Goal: Answer question/provide support

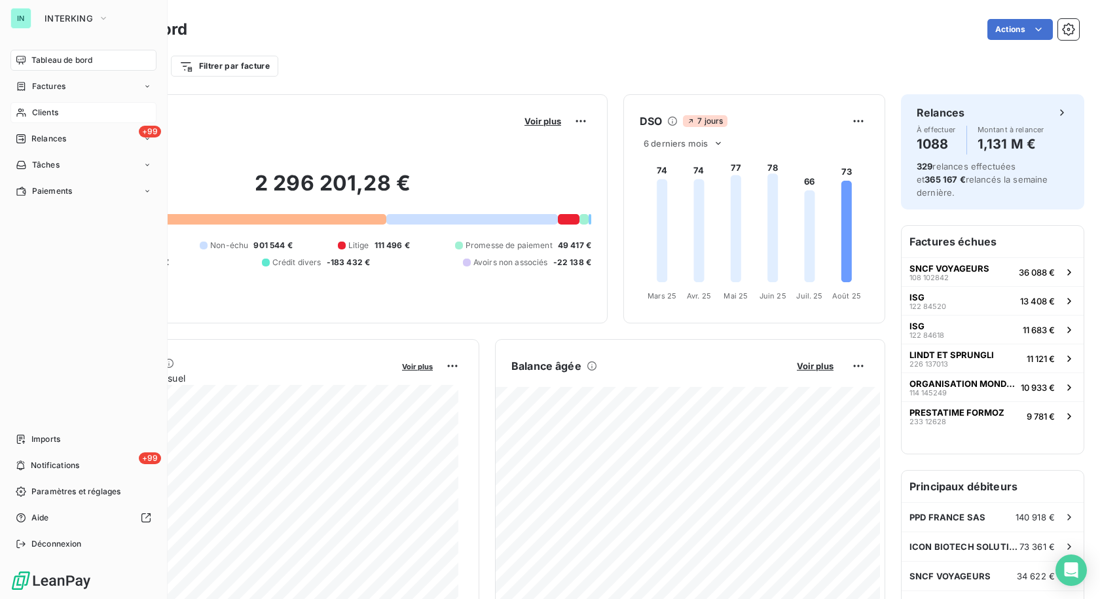
click at [32, 111] on span "Clients" at bounding box center [45, 113] width 26 height 12
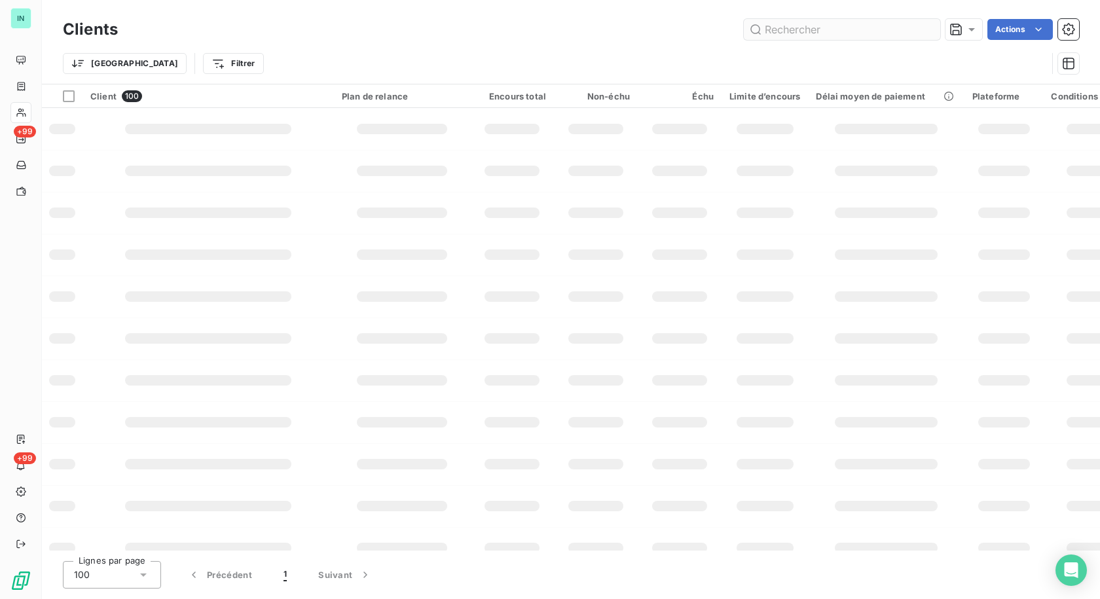
click at [794, 33] on input "text" at bounding box center [842, 29] width 196 height 21
type input "arpeg"
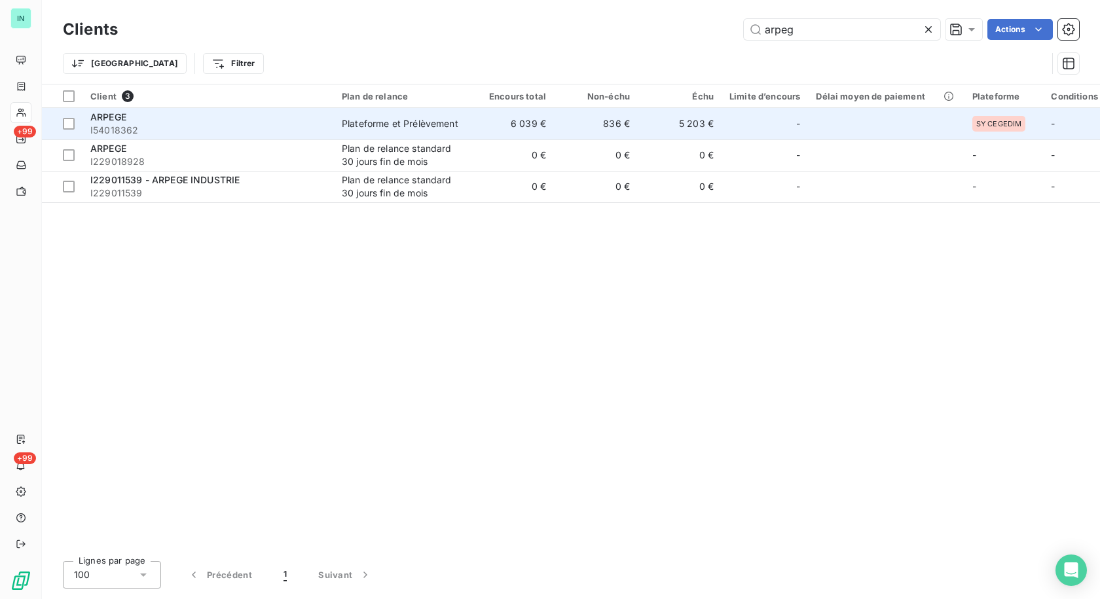
click at [136, 131] on span "I54018362" at bounding box center [208, 130] width 236 height 13
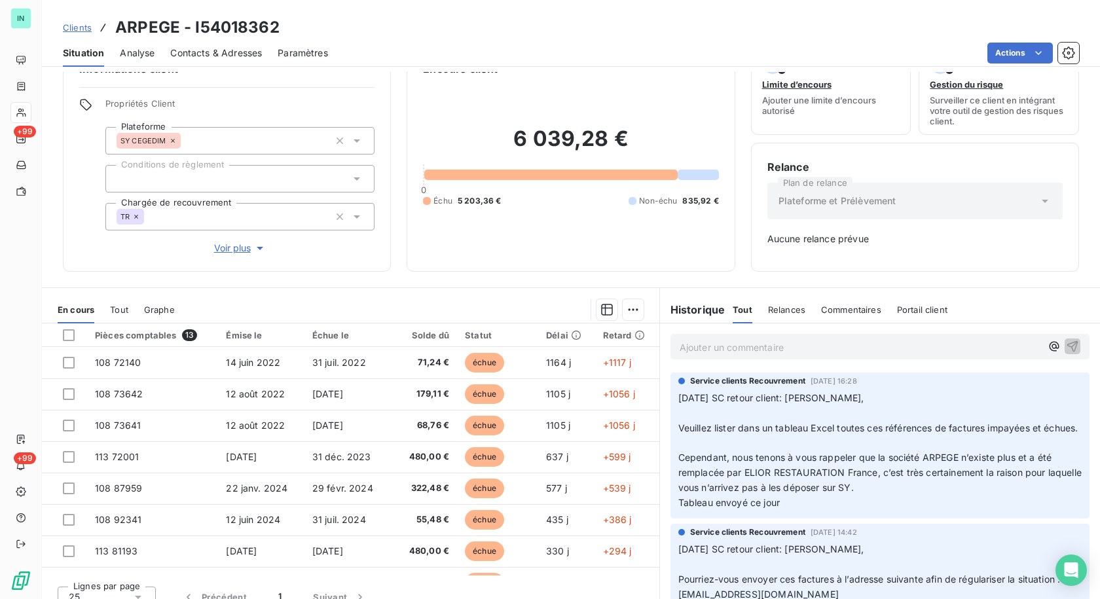
scroll to position [51, 0]
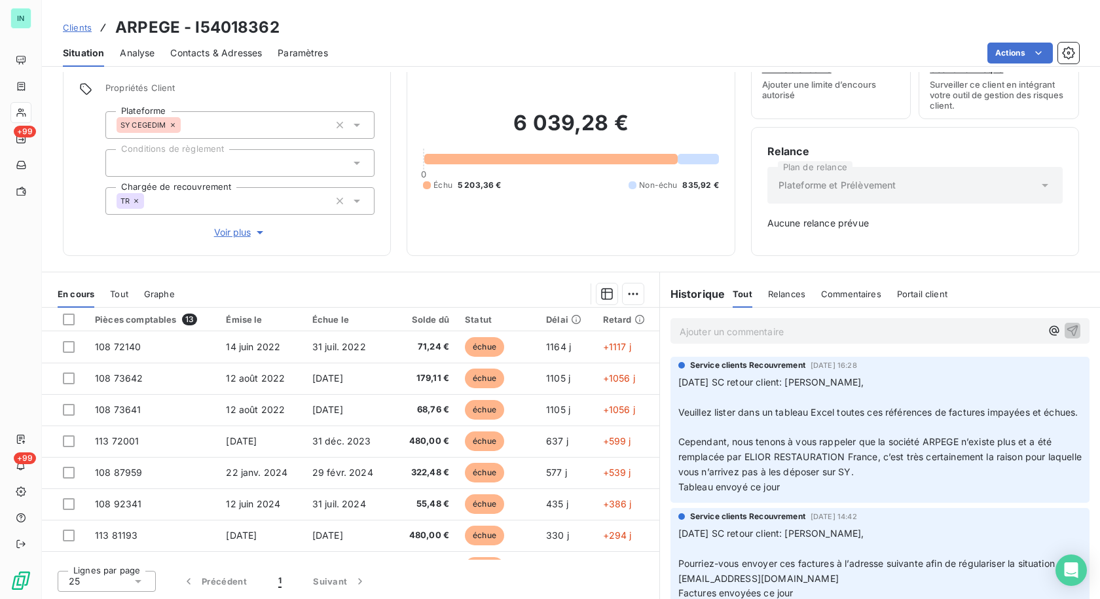
click at [711, 333] on p "Ajouter un commentaire ﻿" at bounding box center [860, 331] width 361 height 16
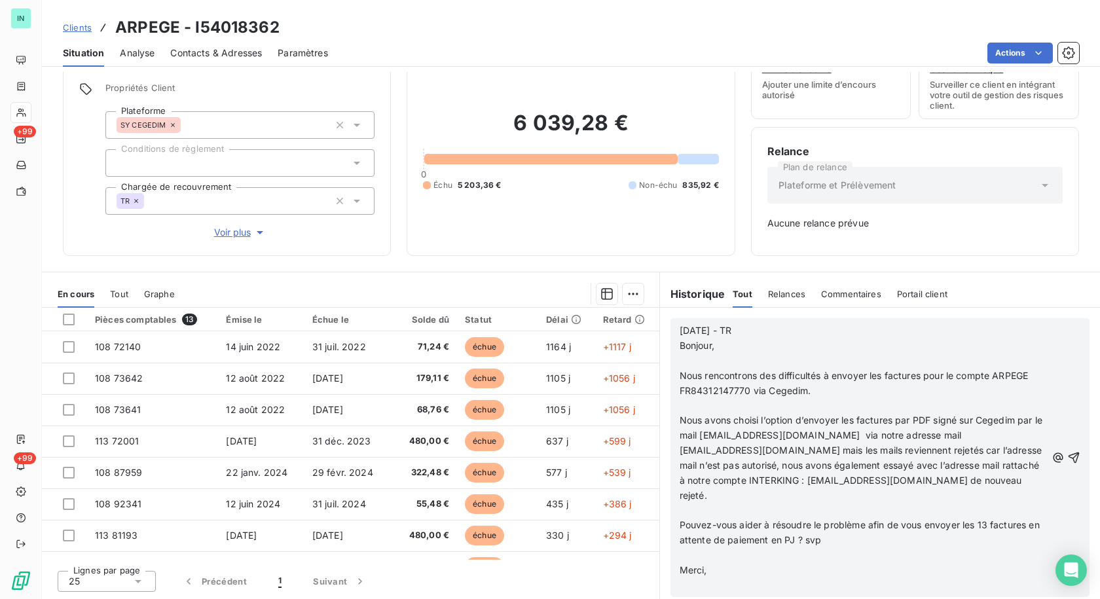
click at [689, 362] on p at bounding box center [863, 361] width 367 height 15
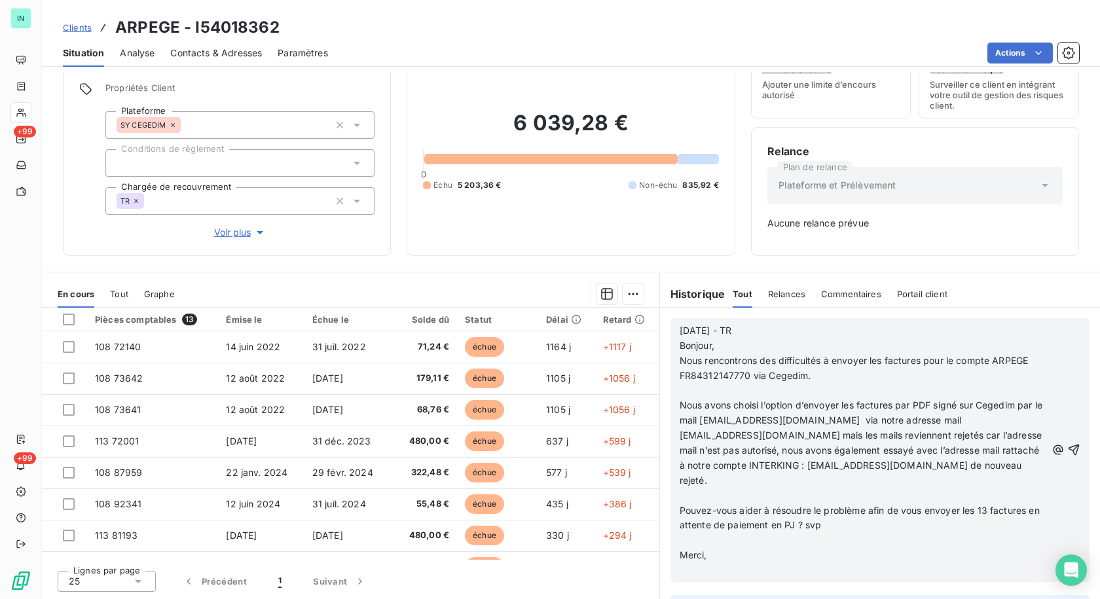
click at [680, 391] on p at bounding box center [863, 391] width 367 height 15
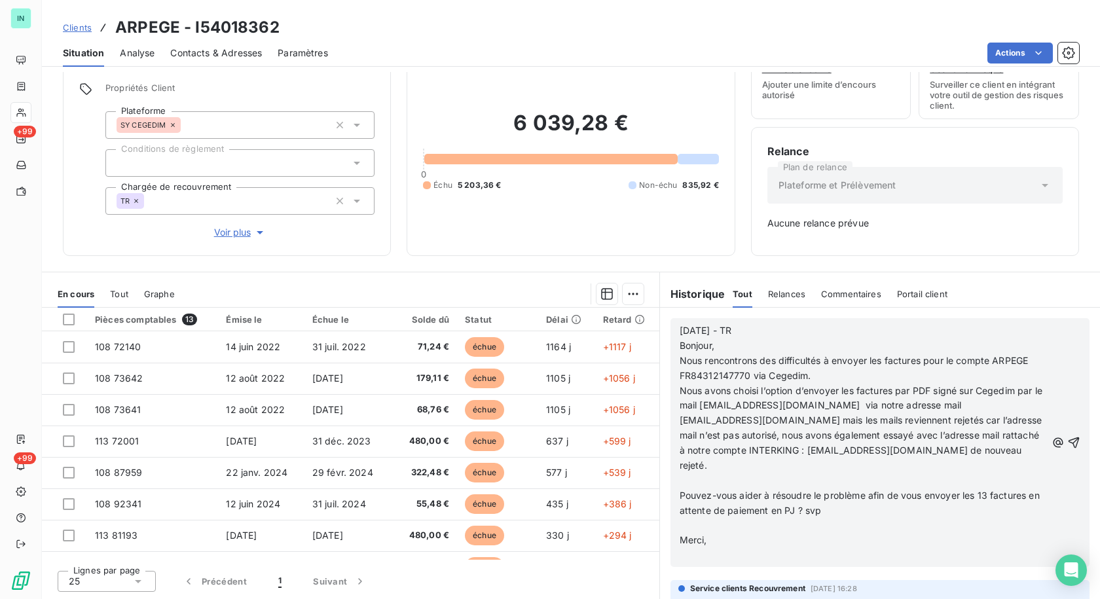
click at [681, 479] on p at bounding box center [863, 480] width 367 height 15
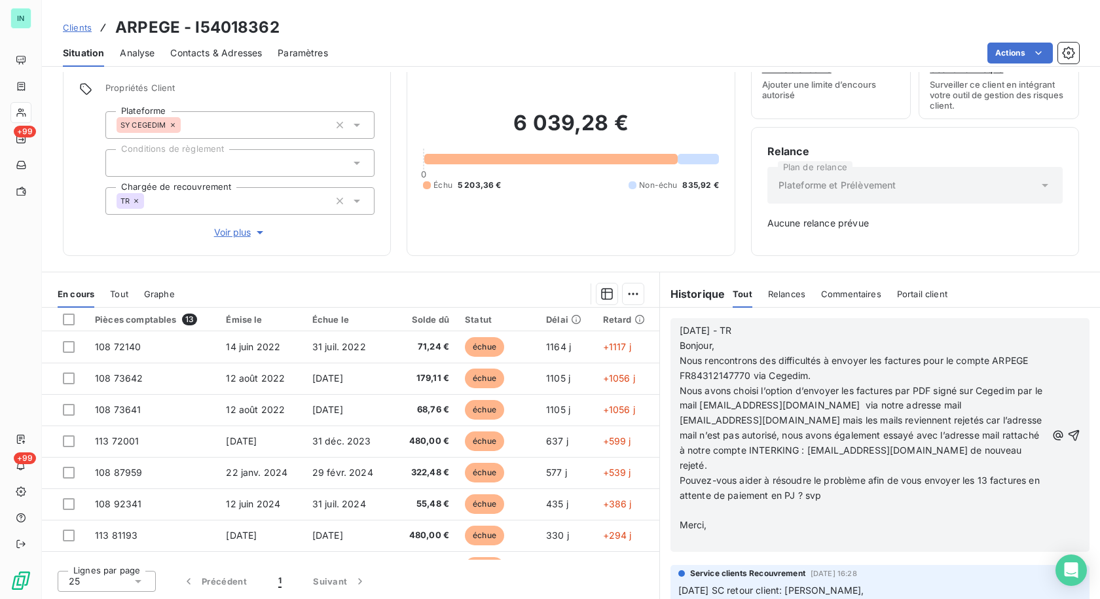
click at [680, 511] on p at bounding box center [863, 511] width 367 height 15
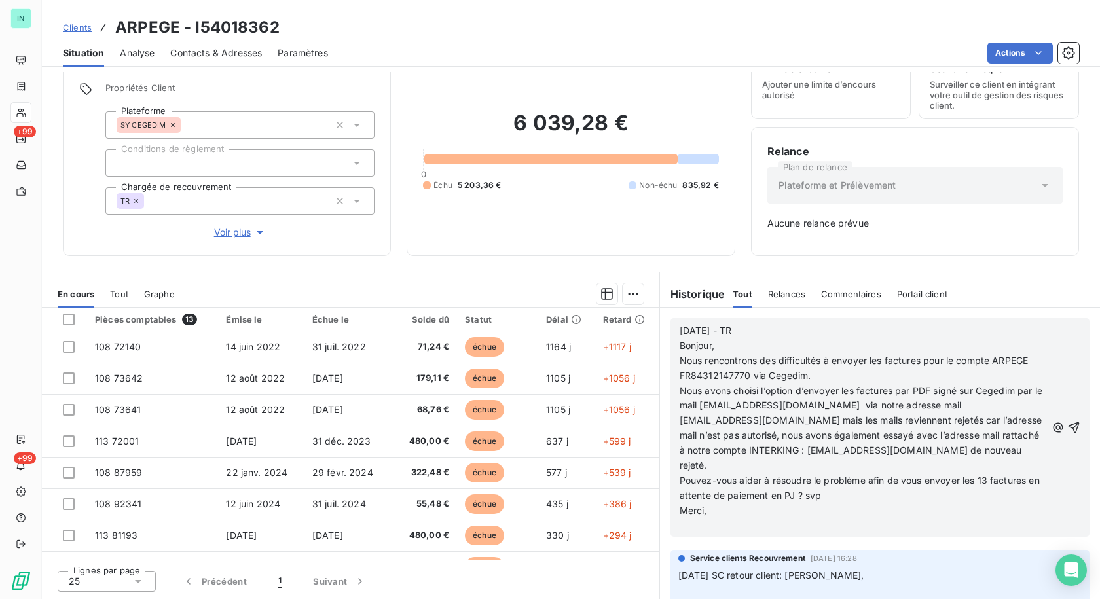
click at [680, 531] on p "﻿" at bounding box center [863, 525] width 367 height 15
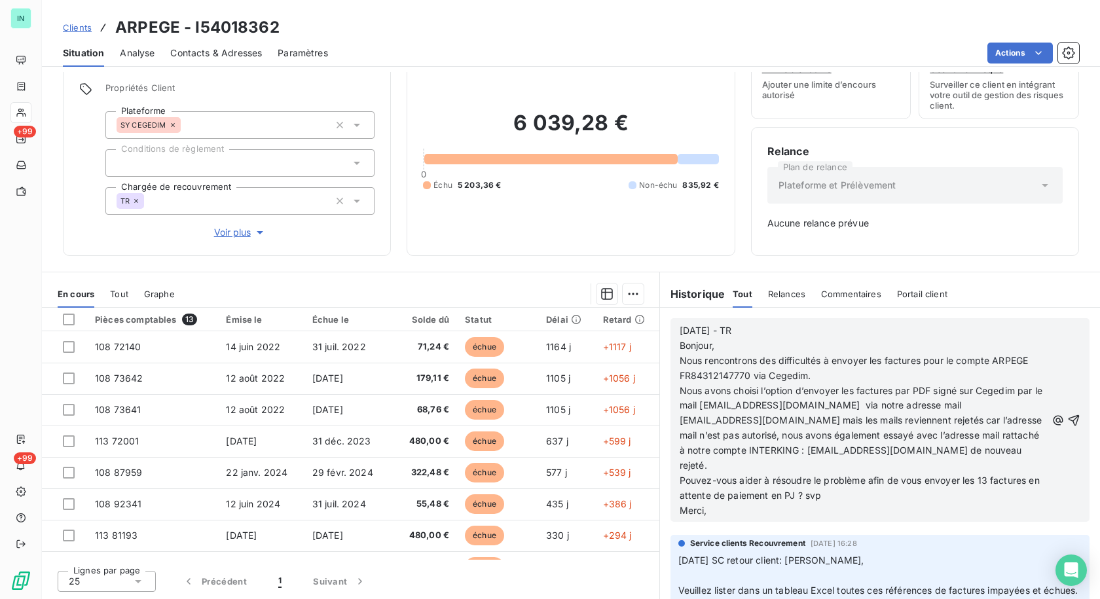
click at [779, 328] on p "[DATE] - TR Bonjour," at bounding box center [863, 338] width 367 height 30
click at [783, 337] on p "[DATE] - TR à [GEOGRAPHIC_DATA]," at bounding box center [863, 338] width 367 height 30
click at [874, 339] on p "[DATE] - TR à [DOMAIN_NAME][EMAIL_ADDRESS][DOMAIN_NAME] + Bonjour," at bounding box center [863, 338] width 367 height 30
drag, startPoint x: 925, startPoint y: 348, endPoint x: 712, endPoint y: 349, distance: 212.2
click at [712, 349] on p "[DATE] - TR à [DOMAIN_NAME][EMAIL_ADDRESS][DOMAIN_NAME] + Bonjour, [EMAIL_ADDRE…" at bounding box center [863, 338] width 367 height 30
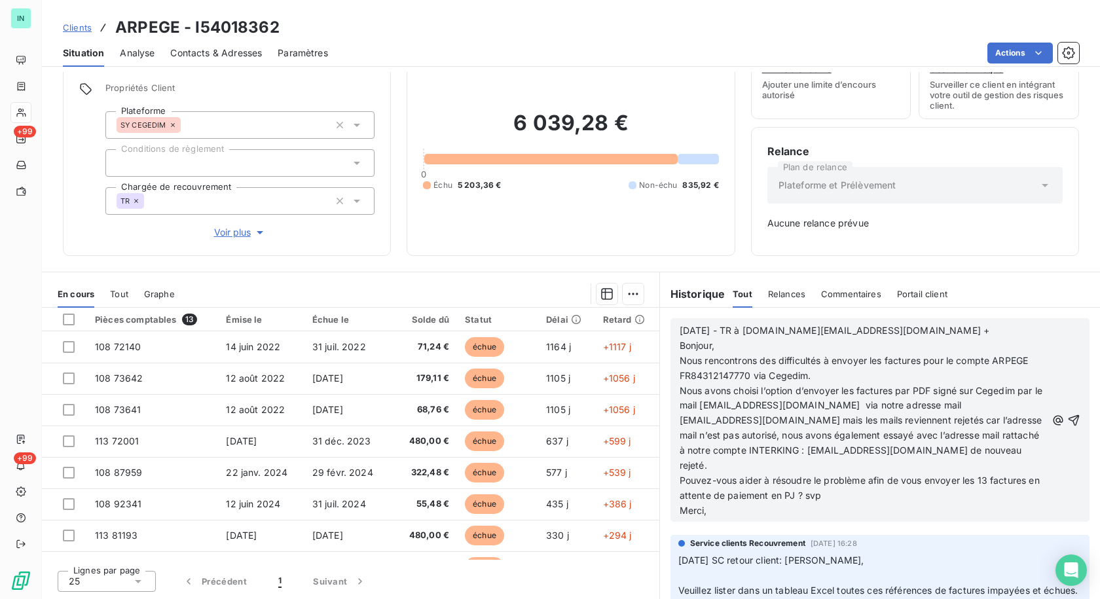
click at [875, 331] on p "[DATE] - TR à [DOMAIN_NAME][EMAIL_ADDRESS][DOMAIN_NAME] + Bonjour," at bounding box center [863, 338] width 367 height 30
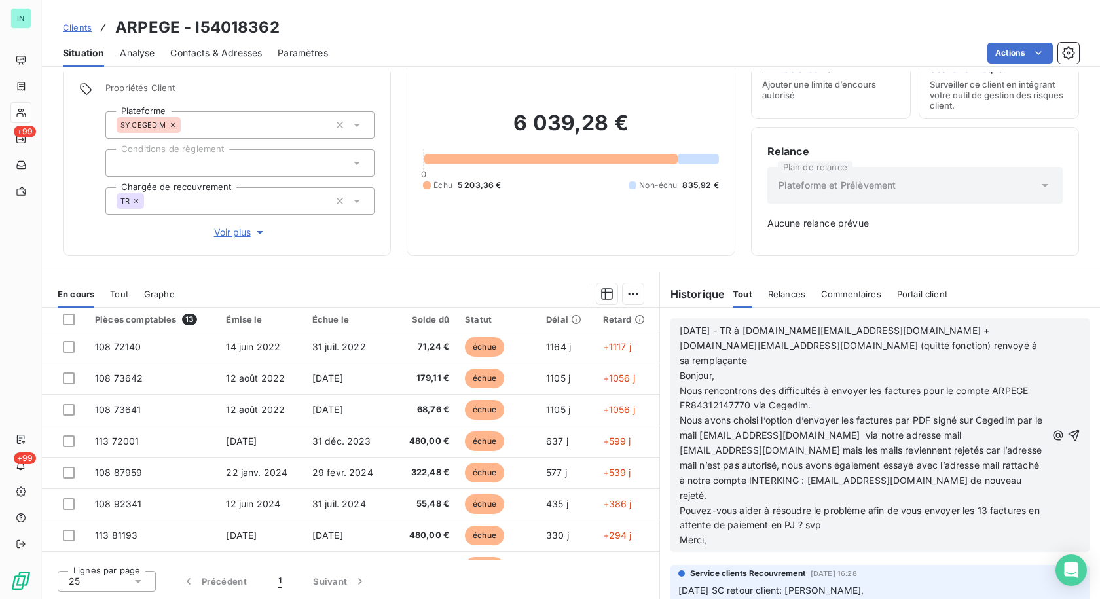
click at [931, 349] on p "[DATE] - TR à [DOMAIN_NAME][EMAIL_ADDRESS][DOMAIN_NAME] + [DOMAIN_NAME][EMAIL_A…" at bounding box center [863, 353] width 367 height 60
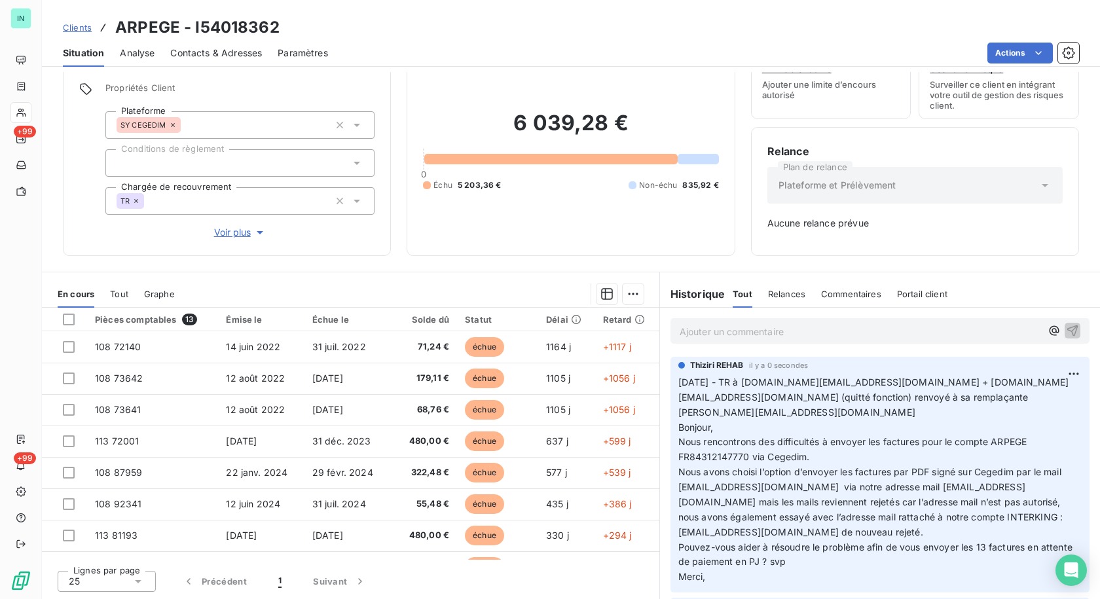
click at [681, 321] on div "Ajouter un commentaire ﻿" at bounding box center [880, 331] width 419 height 26
click at [680, 334] on p "Ajouter un commentaire ﻿" at bounding box center [860, 331] width 361 height 16
click at [732, 333] on p "Ajouter un commentaire ﻿" at bounding box center [860, 331] width 361 height 16
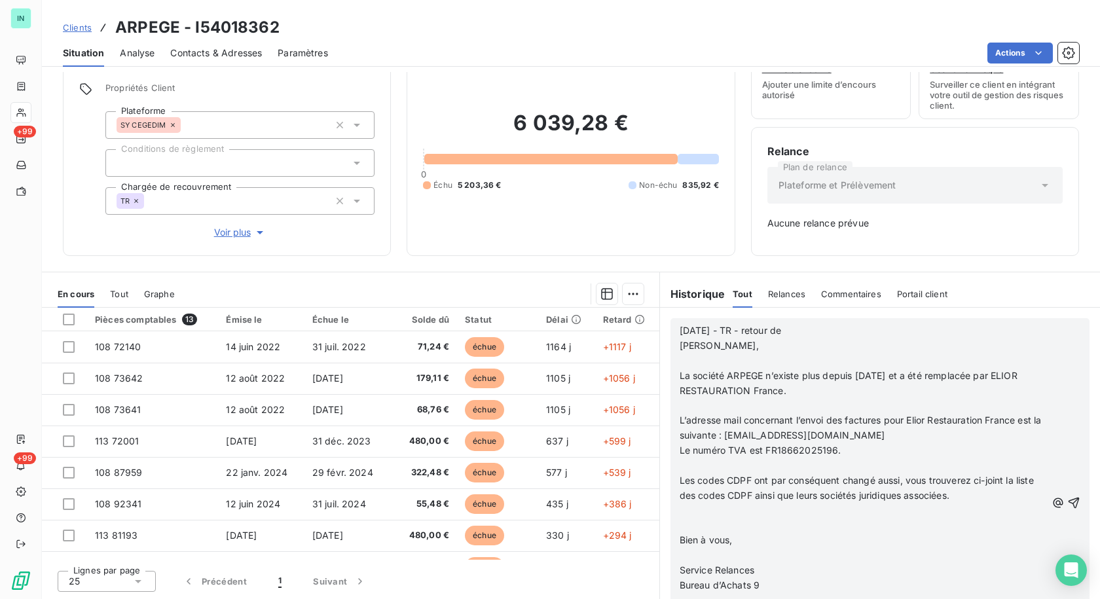
click at [696, 357] on p at bounding box center [863, 361] width 367 height 15
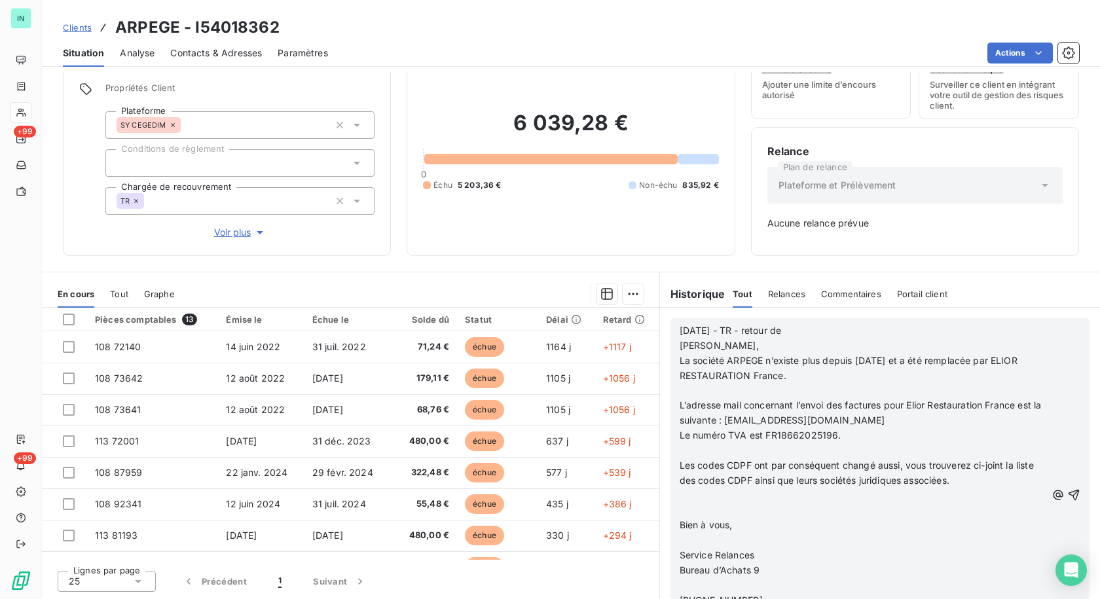
click at [680, 390] on p at bounding box center [863, 391] width 367 height 15
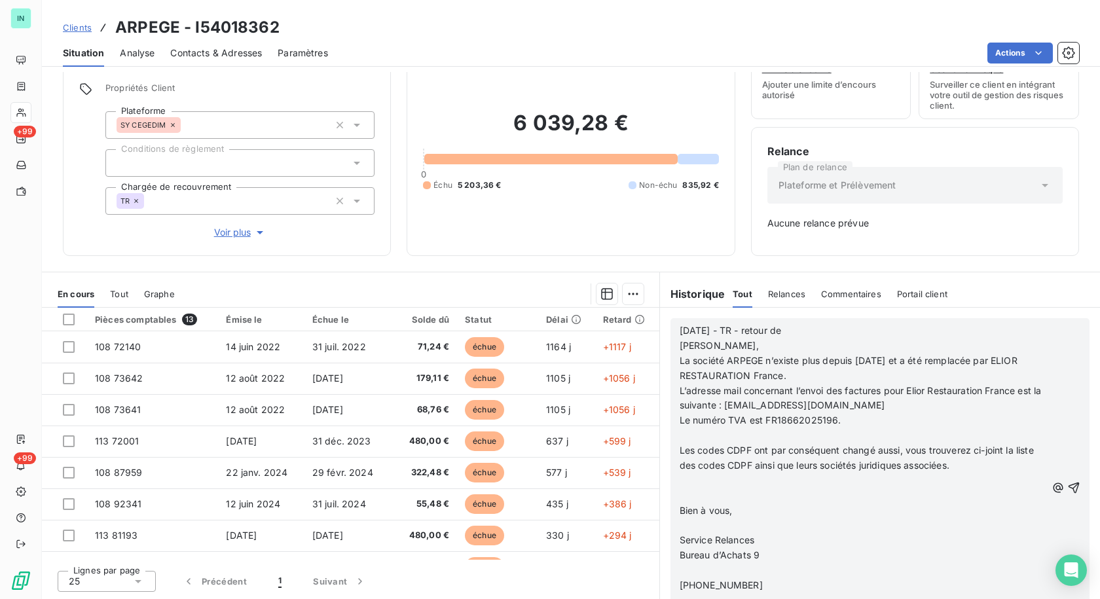
click at [680, 439] on p at bounding box center [863, 435] width 367 height 15
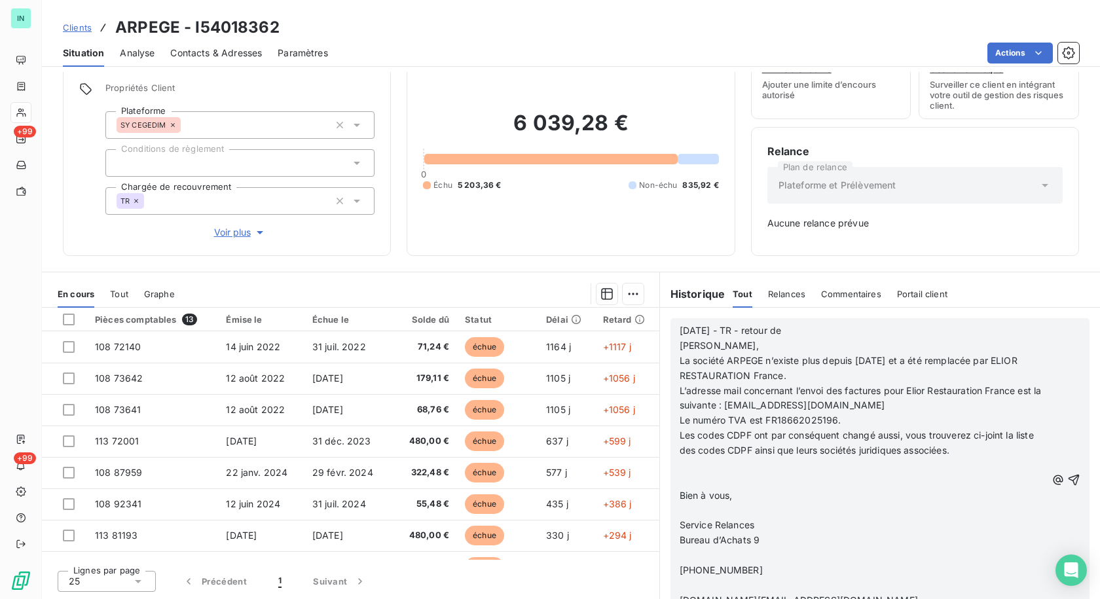
click at [680, 462] on p at bounding box center [863, 465] width 367 height 15
click at [680, 471] on p at bounding box center [863, 465] width 367 height 15
click at [680, 480] on span at bounding box center [681, 480] width 3 height 11
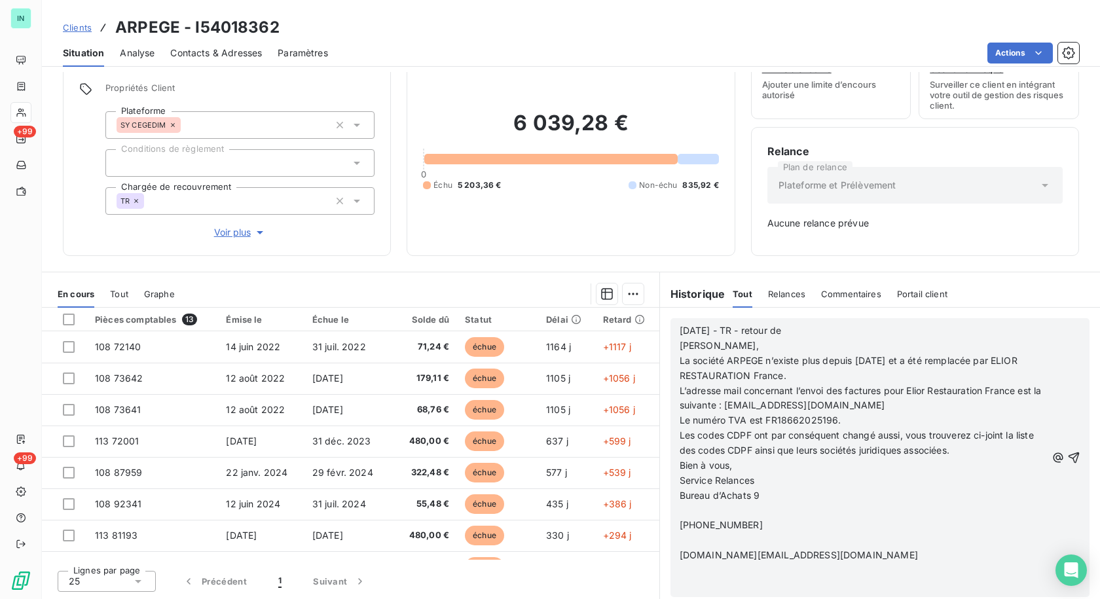
click at [680, 510] on p at bounding box center [863, 511] width 367 height 15
click at [680, 526] on p at bounding box center [863, 525] width 367 height 15
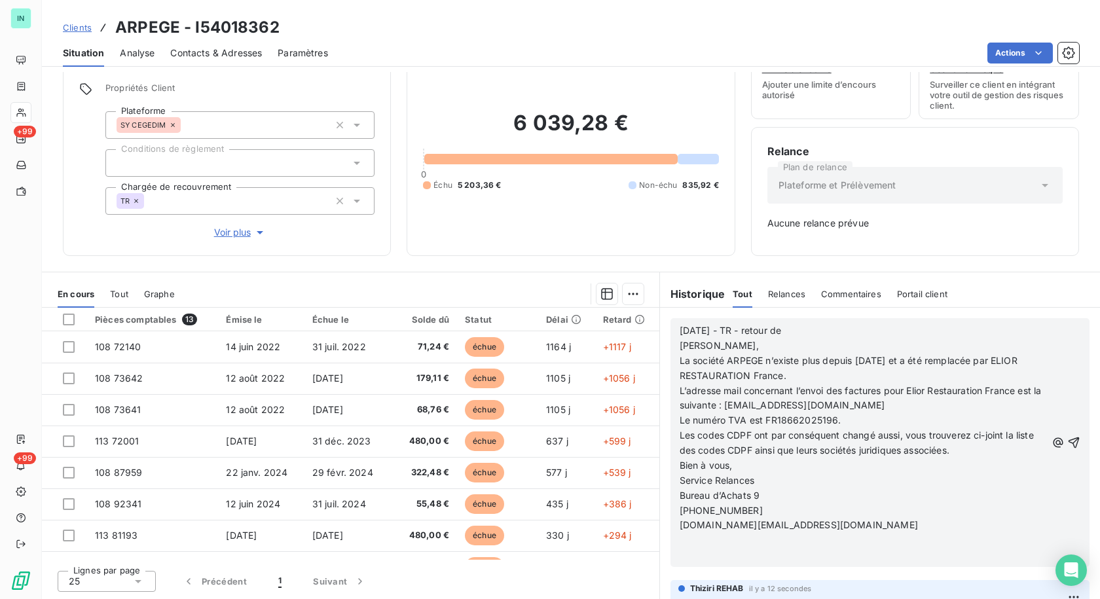
click at [680, 544] on p at bounding box center [863, 540] width 367 height 15
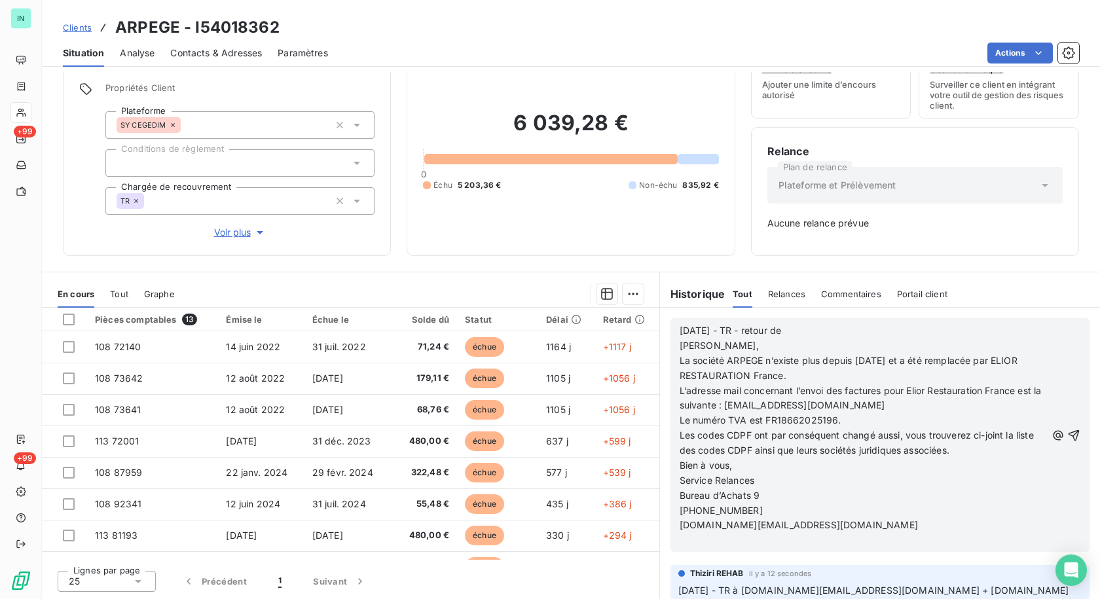
click at [695, 540] on p "﻿" at bounding box center [863, 540] width 367 height 15
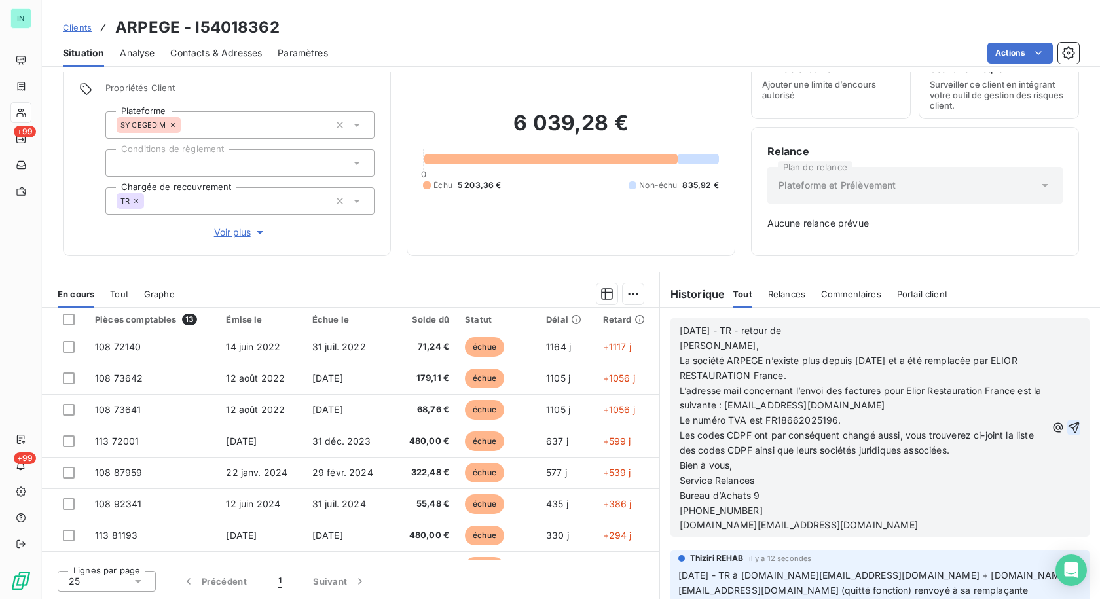
click at [1069, 428] on icon "button" at bounding box center [1074, 427] width 11 height 11
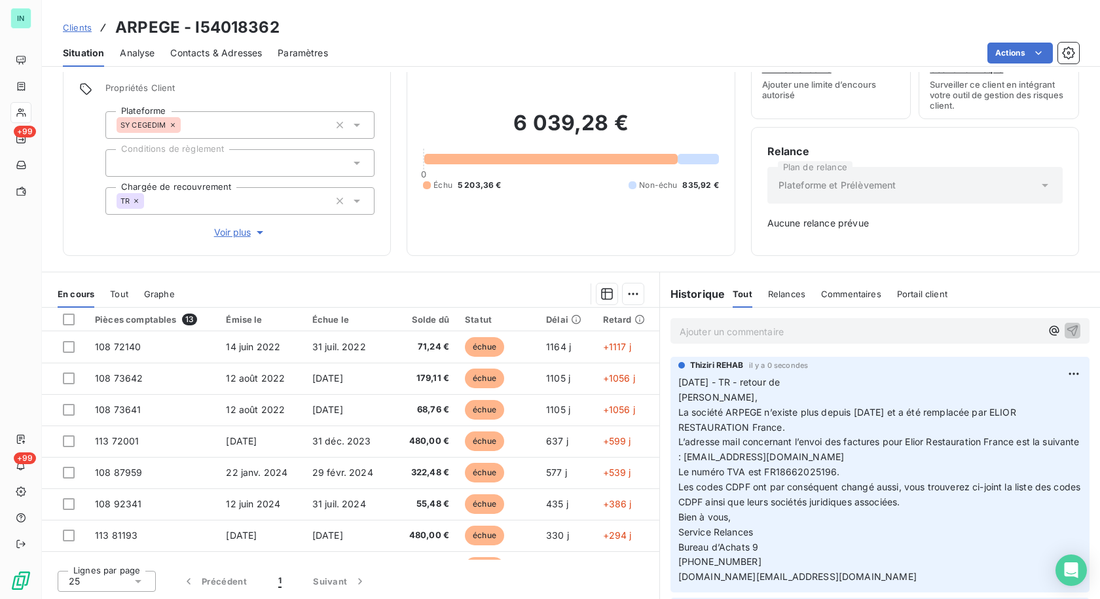
click at [716, 333] on p "Ajouter un commentaire ﻿" at bounding box center [860, 331] width 361 height 16
click at [810, 382] on p "[DATE] - TR - retour de Bonjour, La société ARPEGE n’existe plus depuis [DATE] …" at bounding box center [879, 480] width 403 height 210
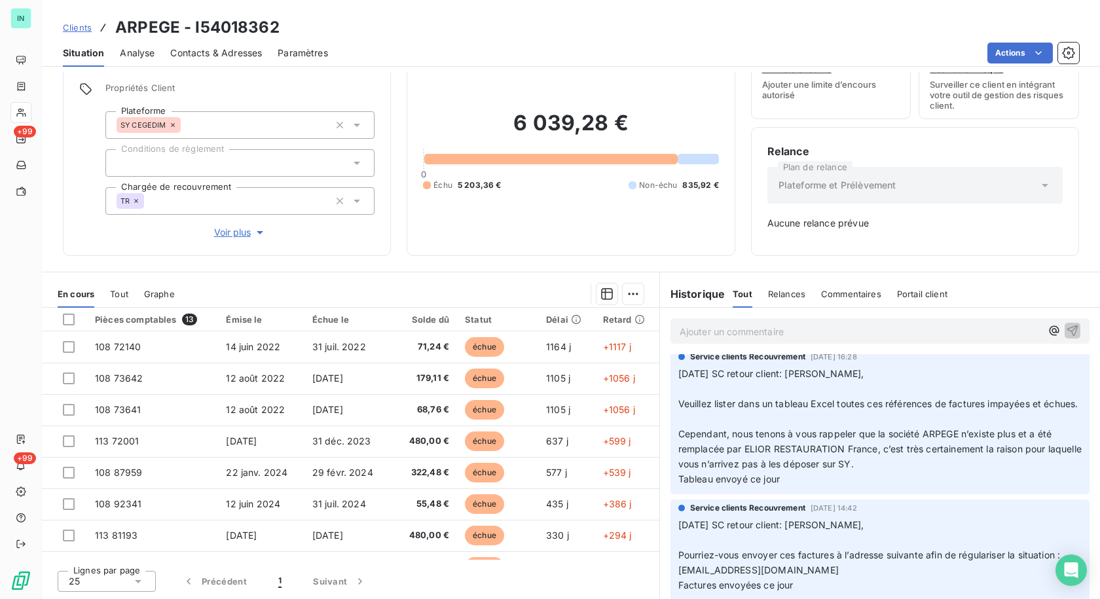
scroll to position [509, 0]
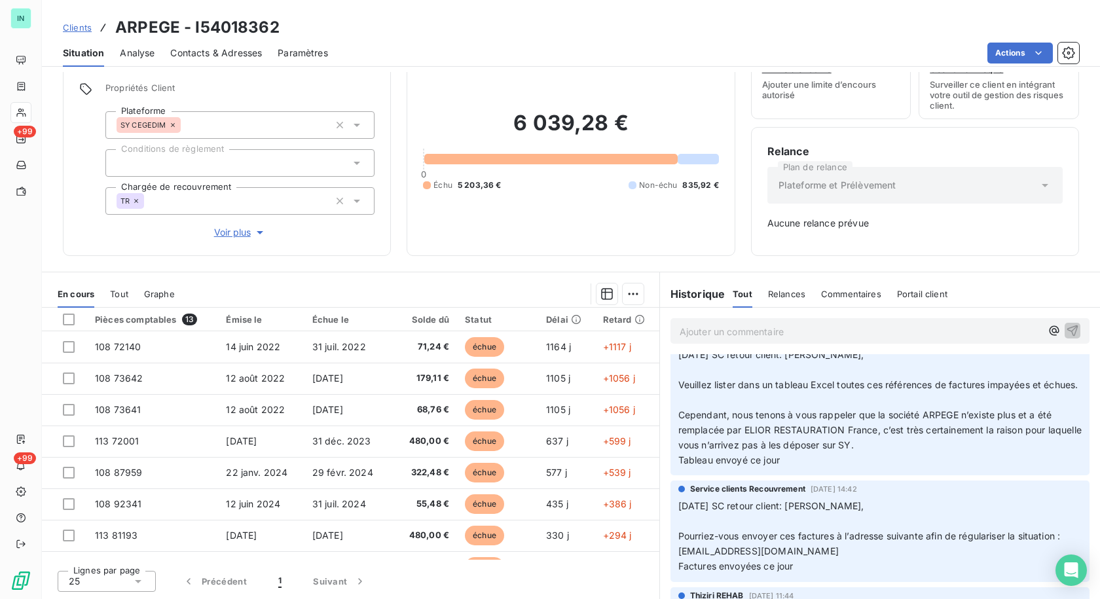
click at [742, 328] on p "Ajouter un commentaire ﻿" at bounding box center [860, 331] width 361 height 16
click at [713, 327] on p "Ajouter un commentaire ﻿" at bounding box center [860, 331] width 361 height 16
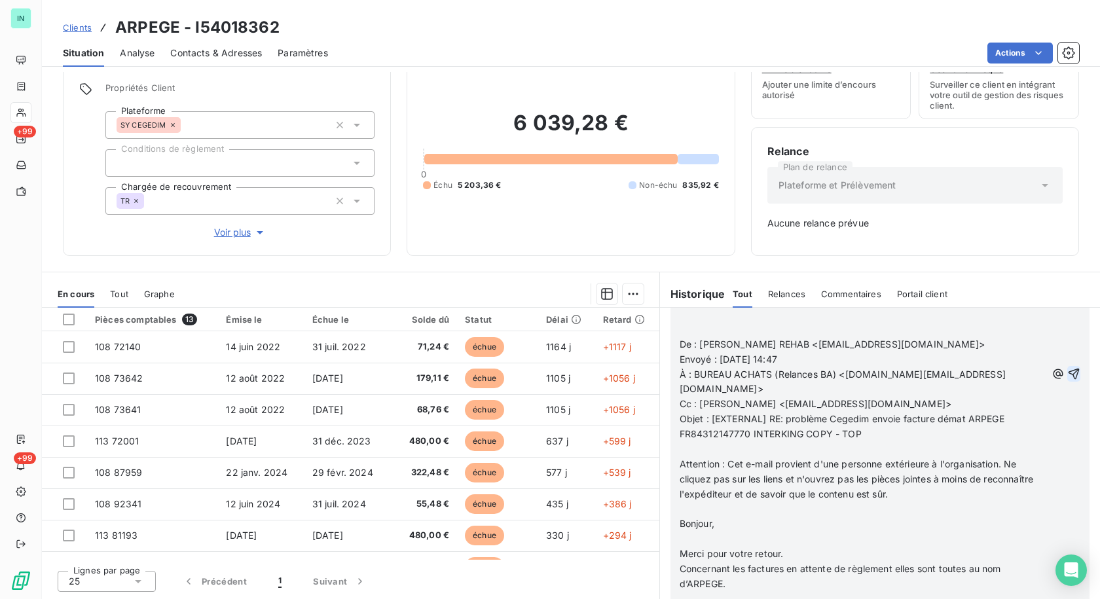
scroll to position [2098, 0]
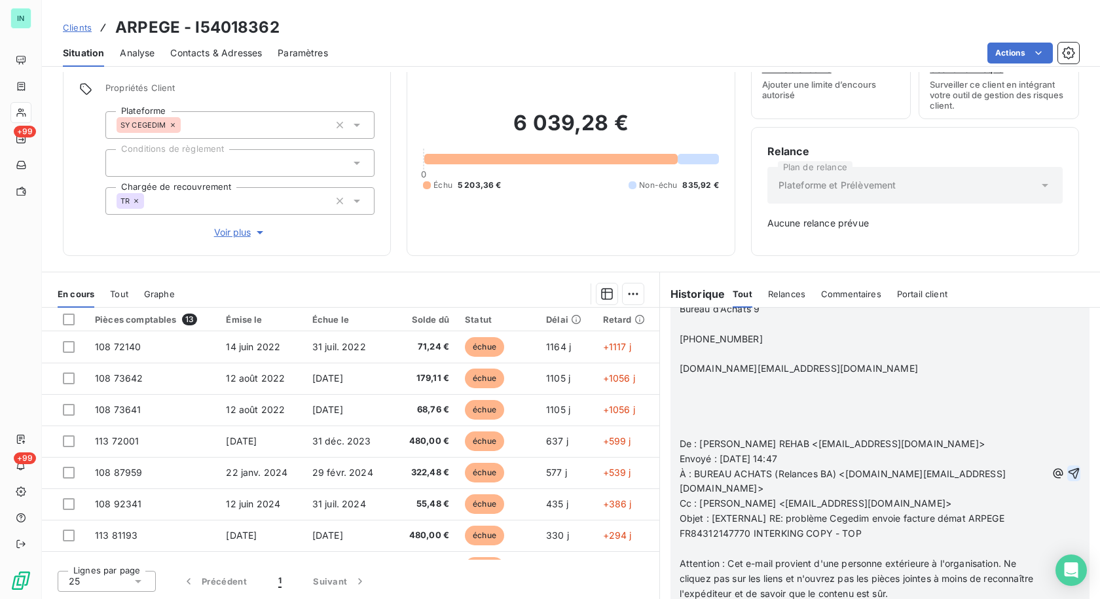
click at [680, 437] on p at bounding box center [863, 429] width 367 height 15
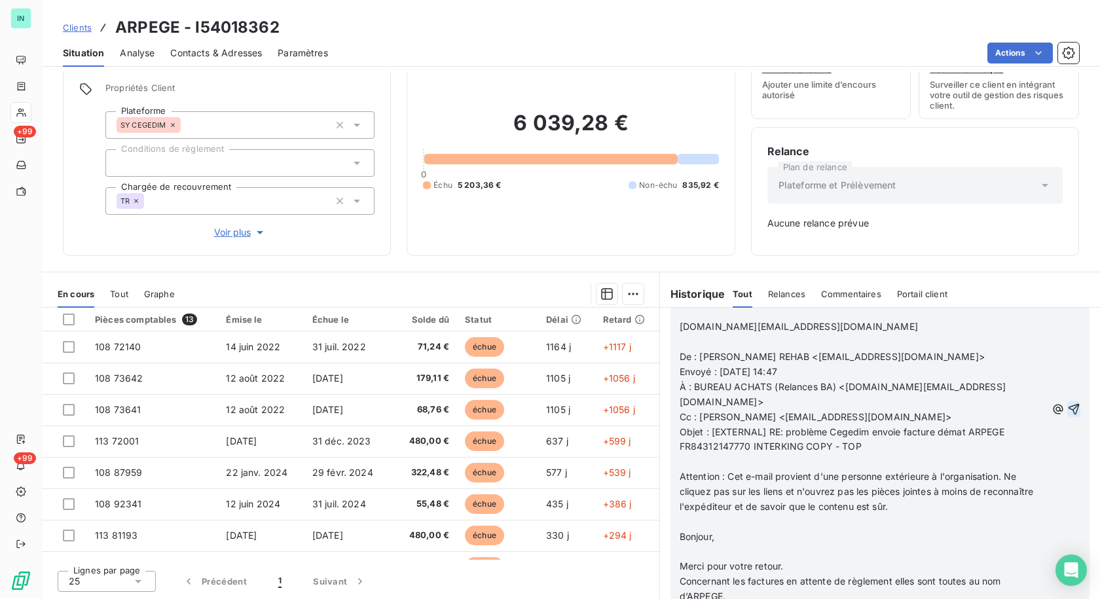
scroll to position [2249, 0]
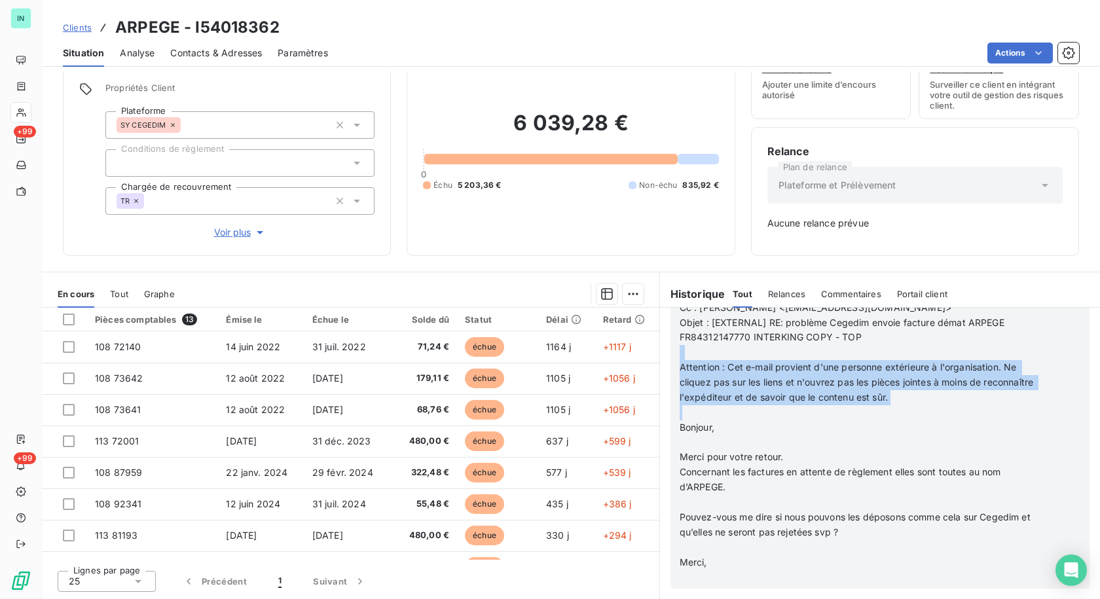
drag, startPoint x: 678, startPoint y: 415, endPoint x: 667, endPoint y: 357, distance: 58.7
click at [671, 357] on div "21 08 20 25 - TR reçu de Bonjour, Vous devez les modifier. Bien à vous, Service…" at bounding box center [880, 299] width 419 height 578
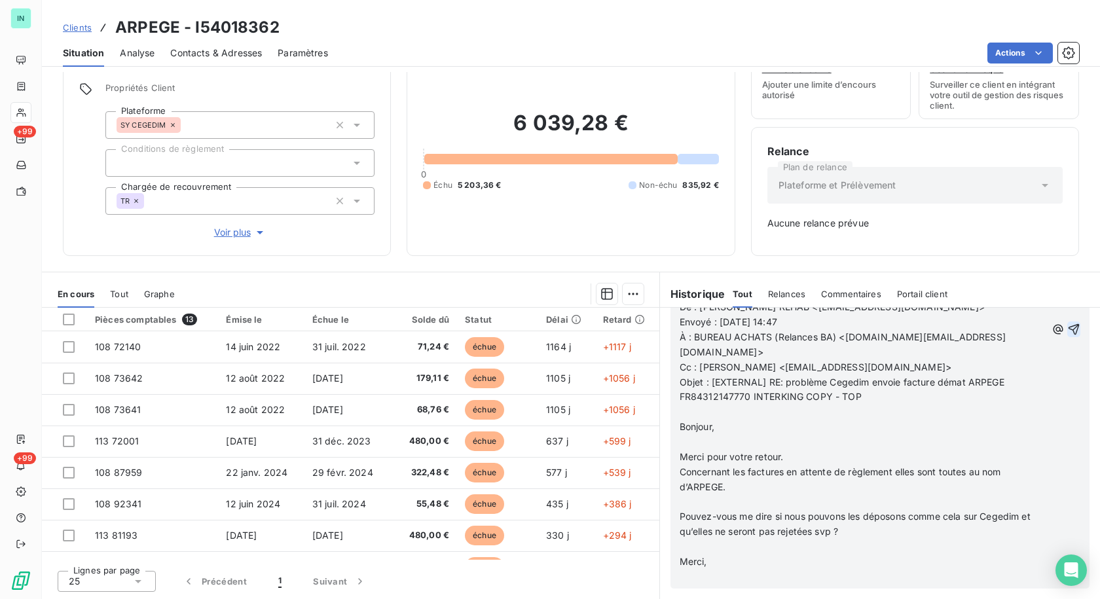
click at [684, 448] on p at bounding box center [863, 442] width 367 height 15
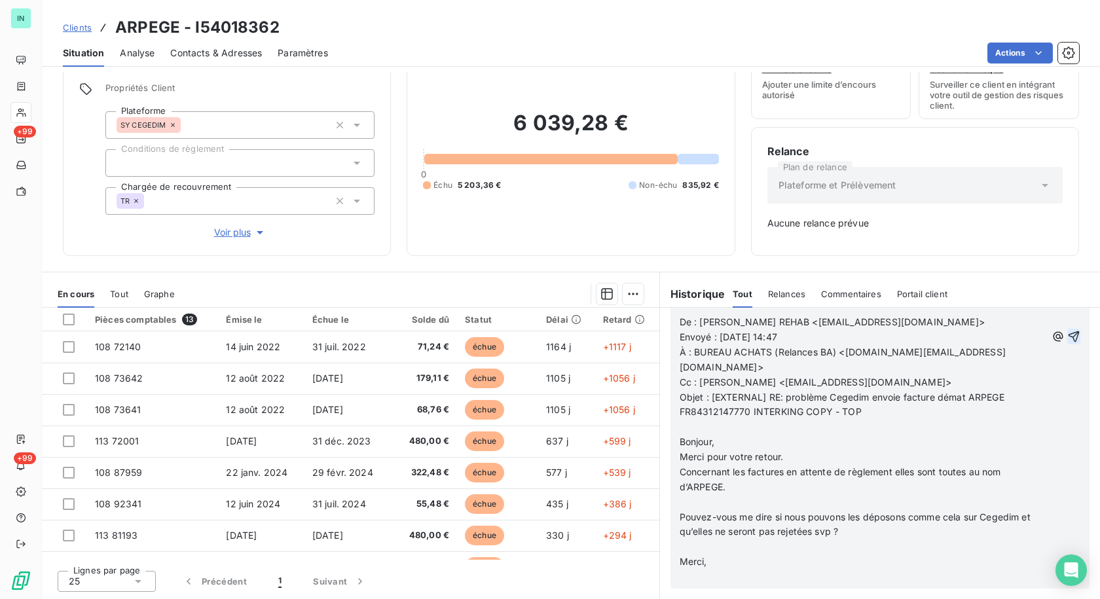
click at [682, 499] on p at bounding box center [863, 501] width 367 height 15
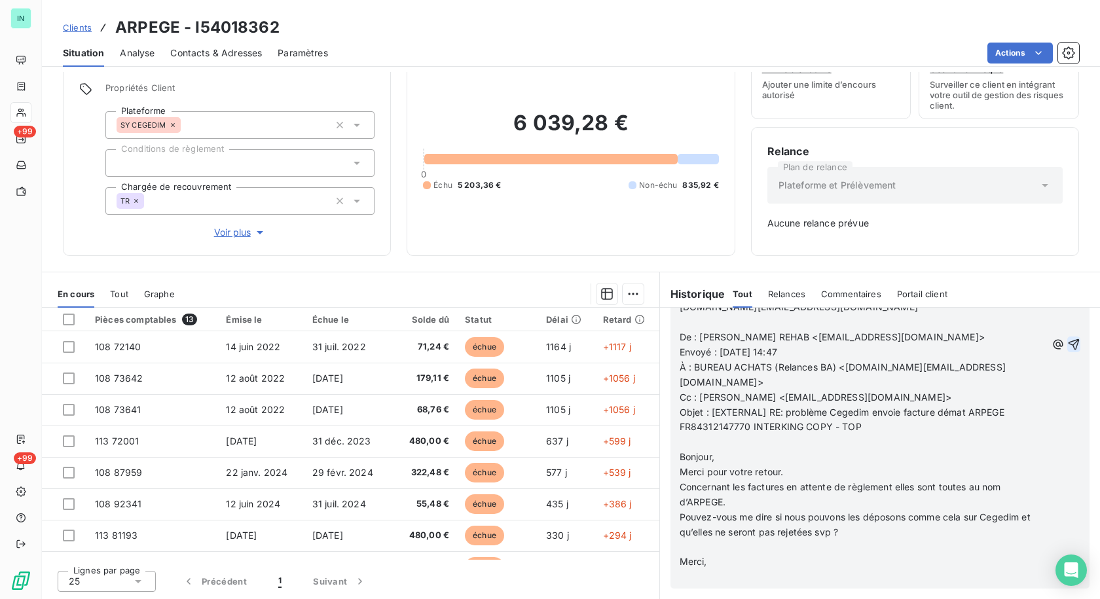
click at [680, 544] on p at bounding box center [863, 547] width 367 height 15
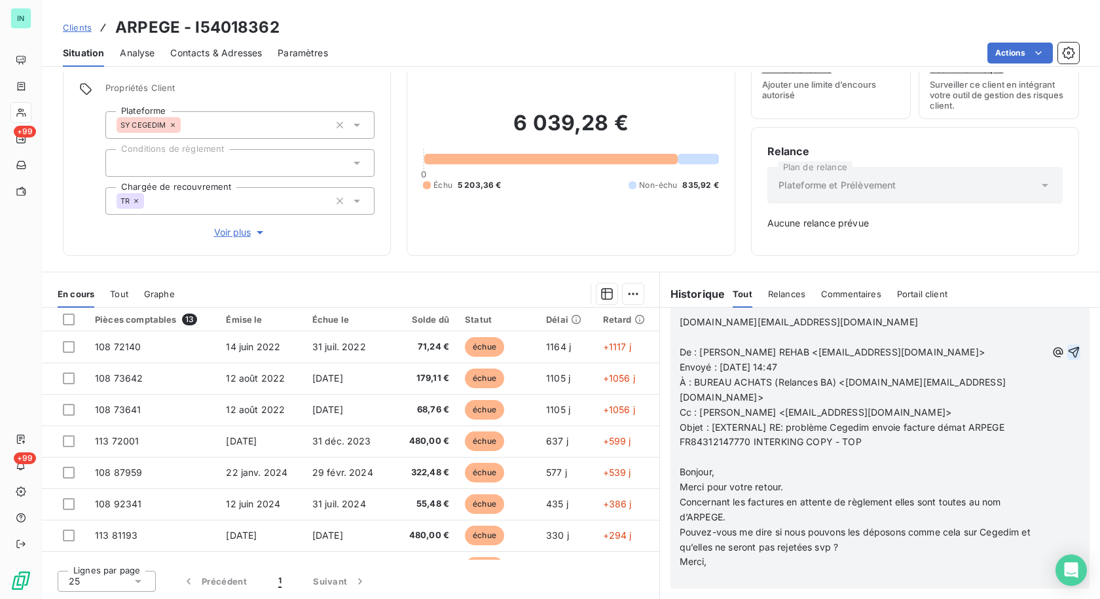
scroll to position [2145, 0]
click at [693, 580] on p "﻿" at bounding box center [863, 577] width 367 height 15
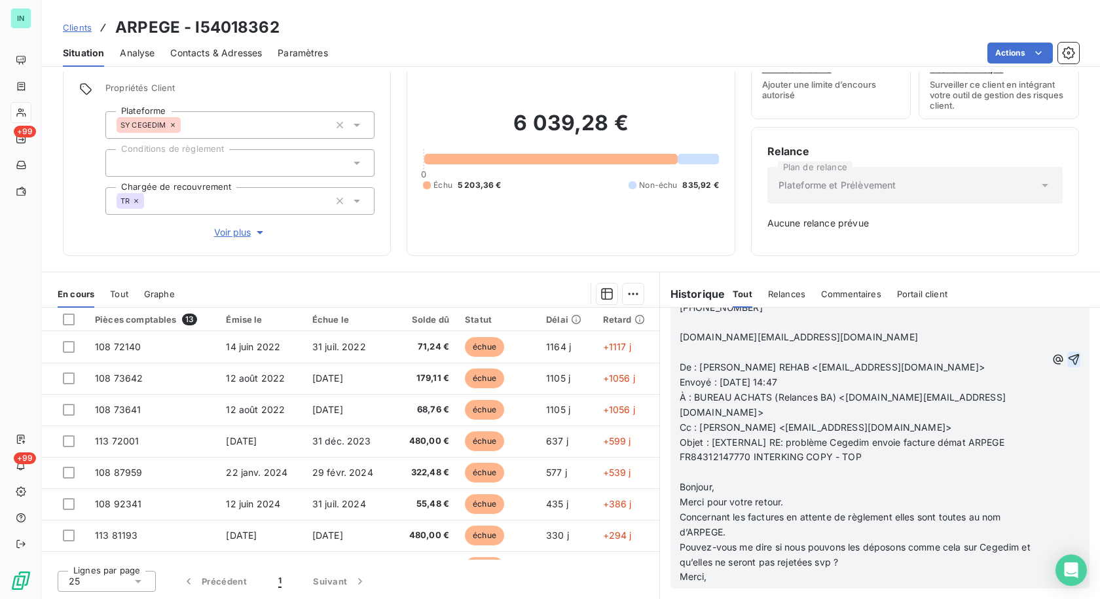
click at [682, 587] on div "21 08 20 25 - TR reçu de Bonjour, Vous devez les modifier. Bien à vous, Service…" at bounding box center [880, 359] width 419 height 458
click at [710, 587] on div "21 08 20 25 - TR reçu de Bonjour, Vous devez les modifier. Bien à vous, Service…" at bounding box center [880, 359] width 419 height 458
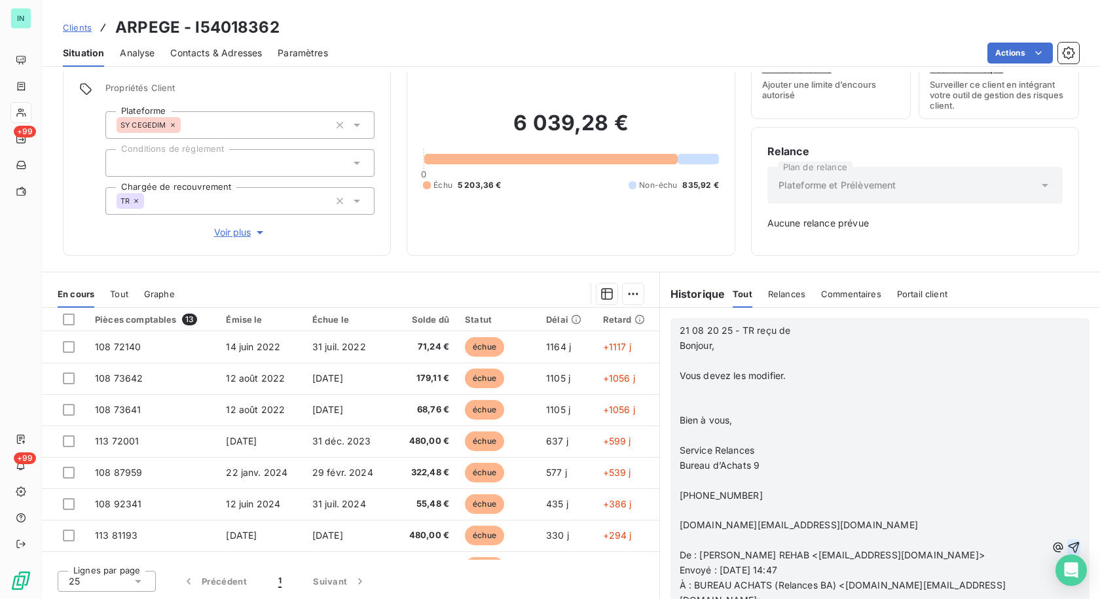
scroll to position [1737, 0]
click at [680, 406] on p at bounding box center [863, 405] width 367 height 15
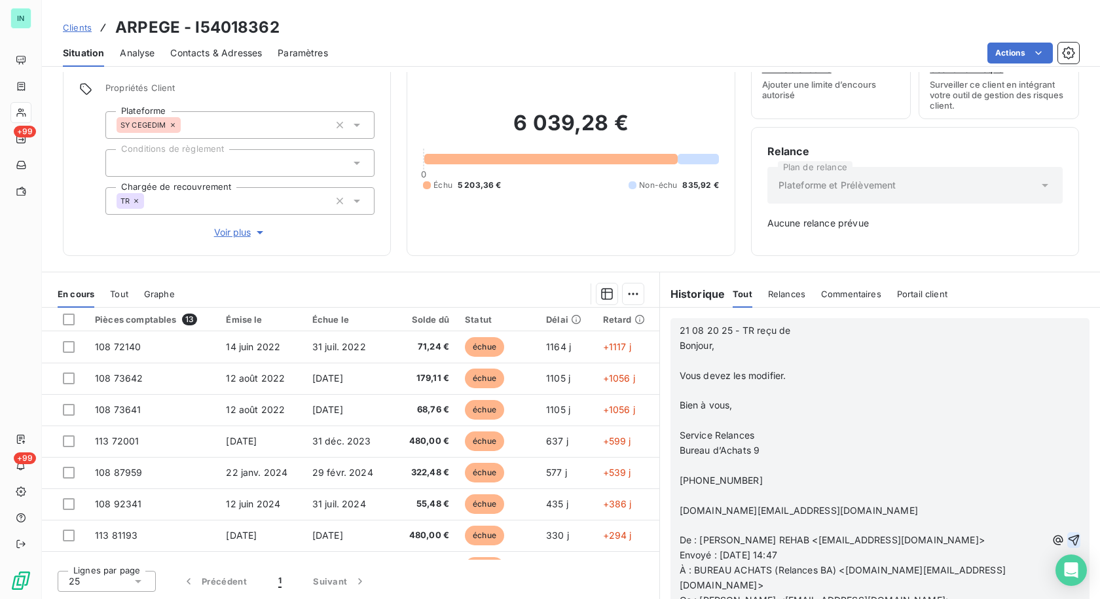
scroll to position [1707, 0]
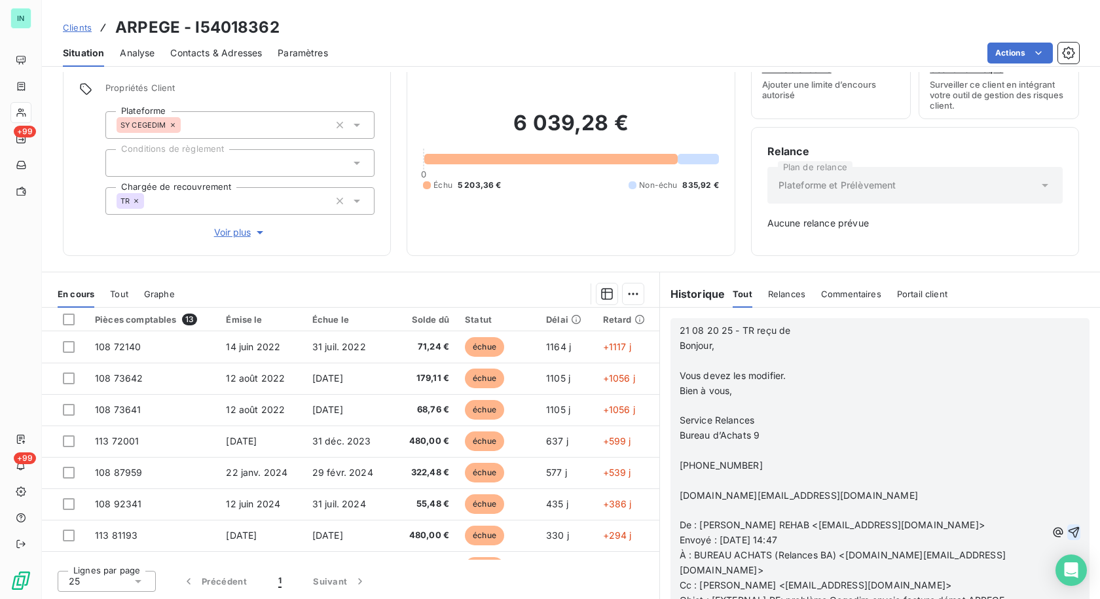
click at [680, 403] on span at bounding box center [681, 404] width 3 height 11
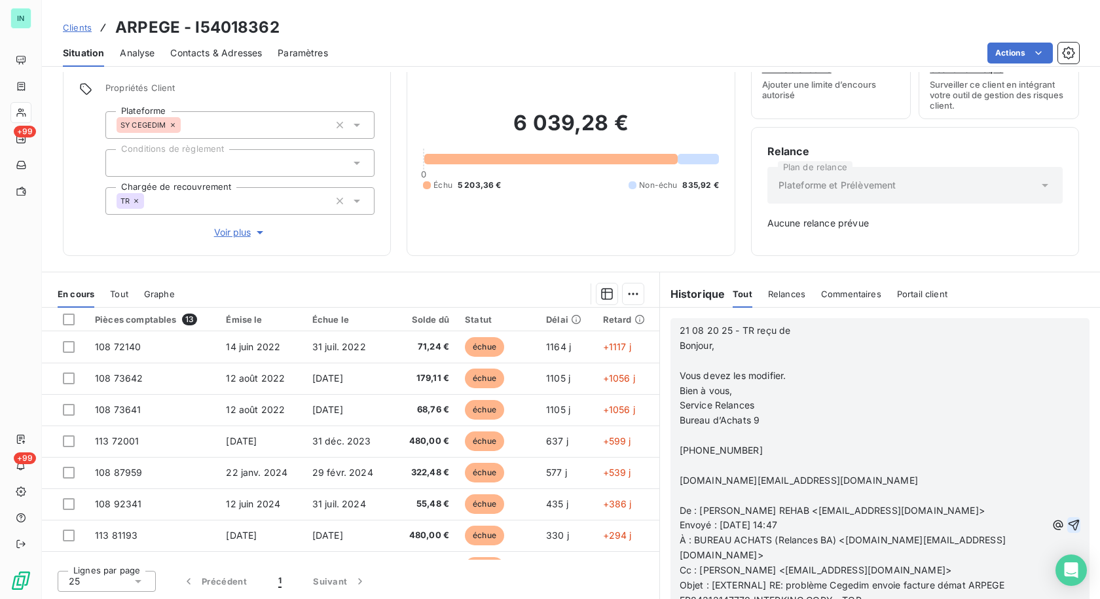
click at [680, 434] on p at bounding box center [863, 435] width 367 height 15
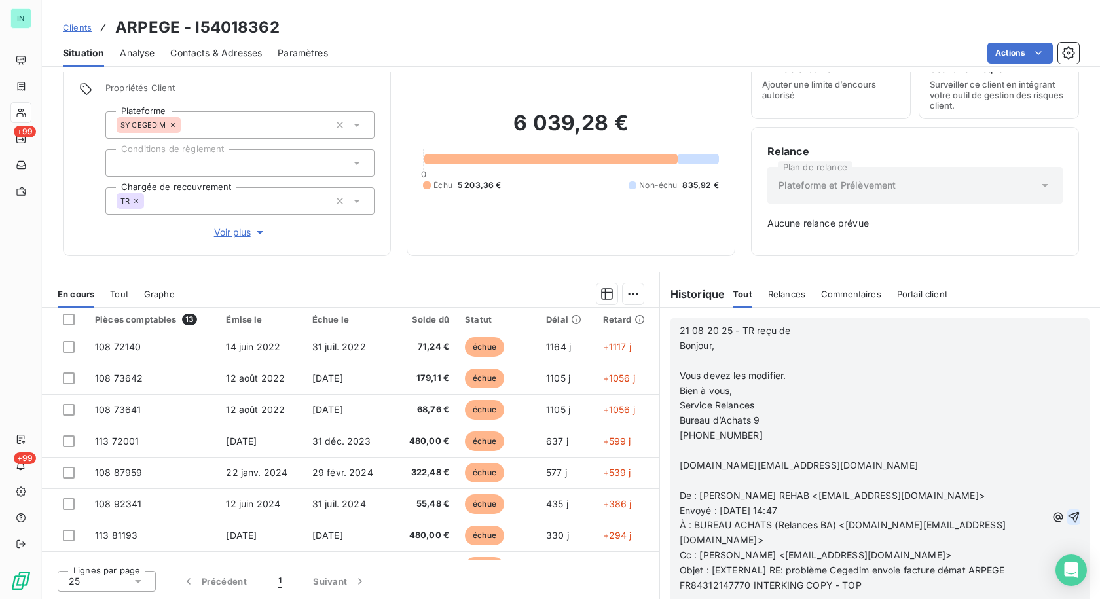
scroll to position [1677, 0]
click at [680, 452] on p at bounding box center [863, 450] width 367 height 15
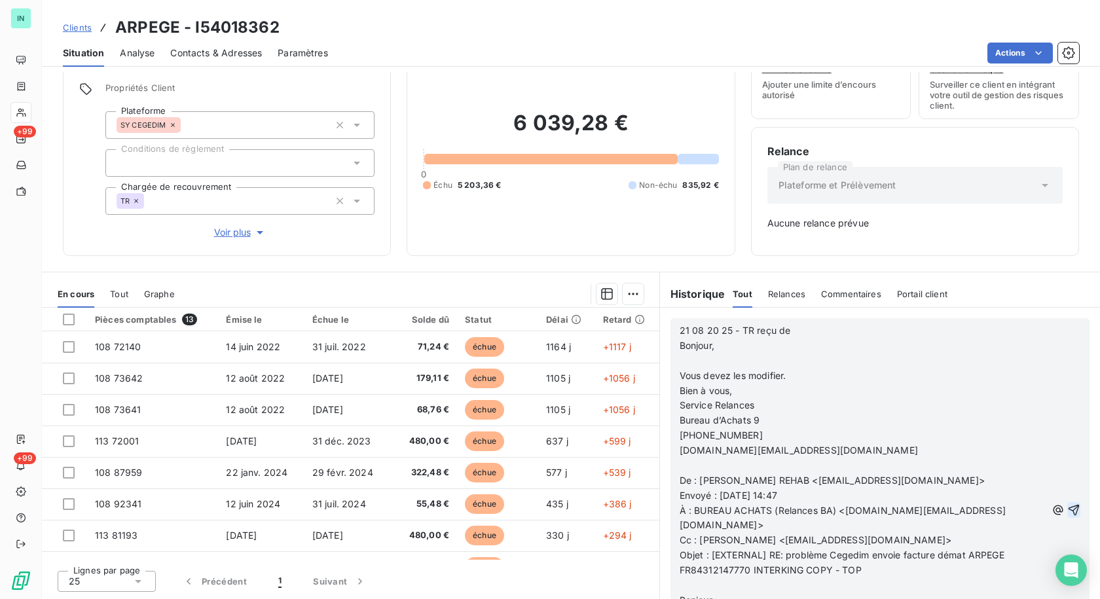
scroll to position [1662, 0]
click at [692, 369] on p "Vous devez les modifier." at bounding box center [863, 376] width 367 height 15
click at [684, 361] on p at bounding box center [863, 361] width 367 height 15
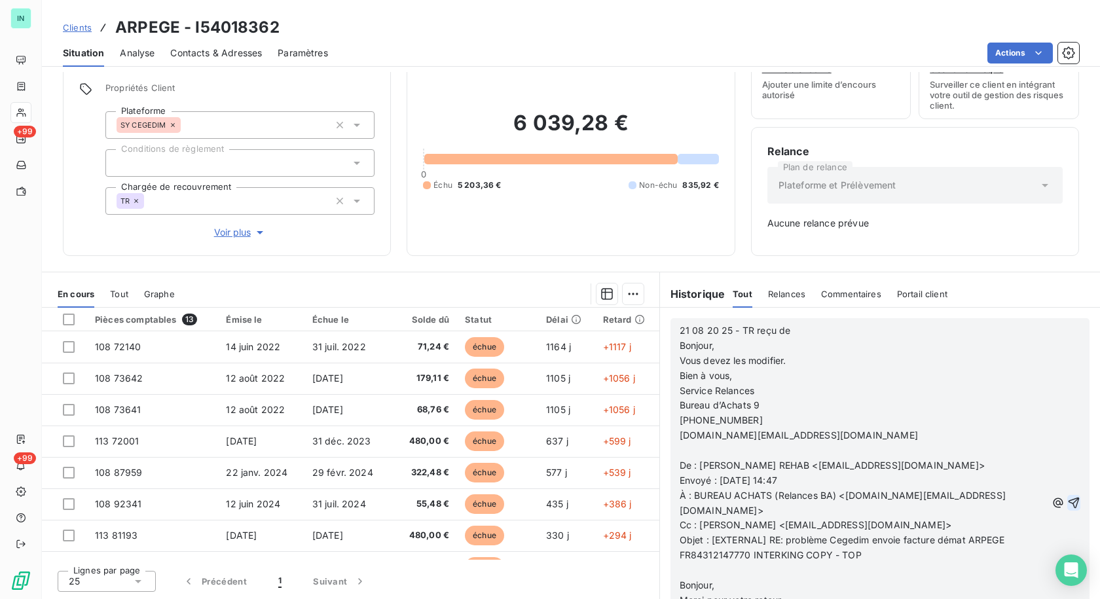
scroll to position [1189, 0]
click at [798, 330] on p "21 08 20 25 - TR reçu de Bonjour," at bounding box center [863, 338] width 367 height 30
drag, startPoint x: 951, startPoint y: 495, endPoint x: 691, endPoint y: 495, distance: 260.6
click at [691, 495] on p "À : BUREAU ACHATS (Relances BA) <[DOMAIN_NAME][EMAIL_ADDRESS][DOMAIN_NAME]>" at bounding box center [863, 503] width 367 height 30
copy span "BUREAU ACHATS (Relances BA) <[DOMAIN_NAME][EMAIL_ADDRESS][DOMAIN_NAME]>"
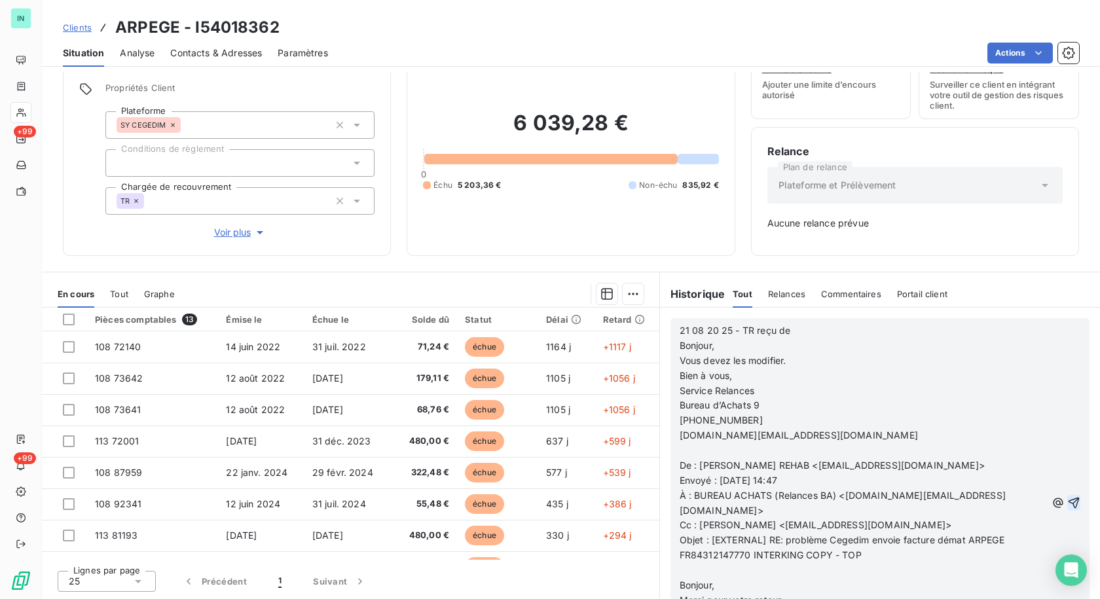
click at [811, 333] on p "21 08 20 25 - TR reçu de Bonjour," at bounding box center [863, 338] width 367 height 30
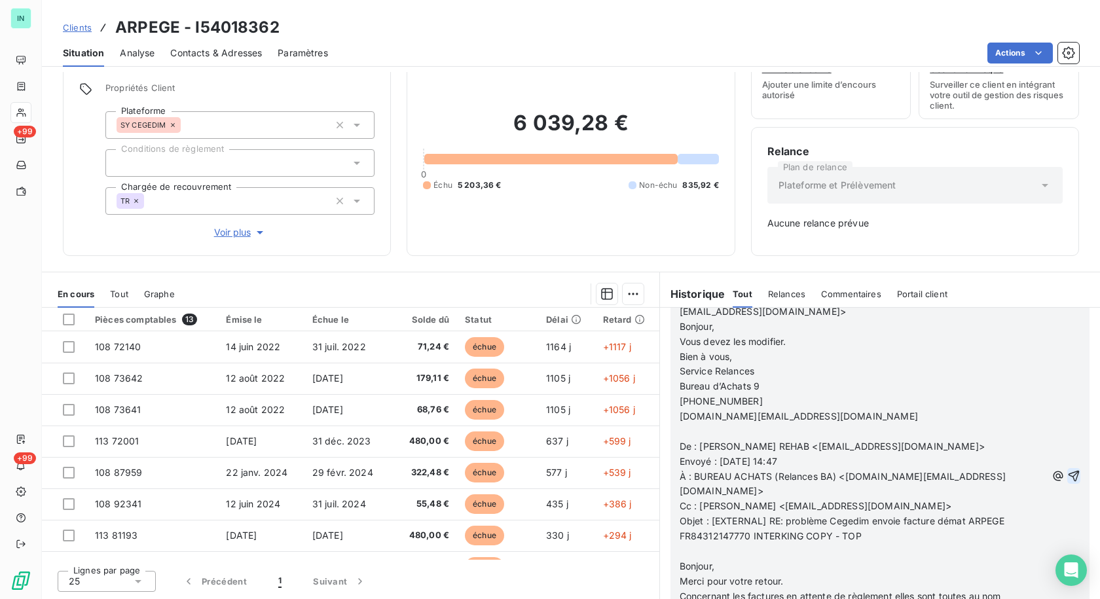
scroll to position [2055, 0]
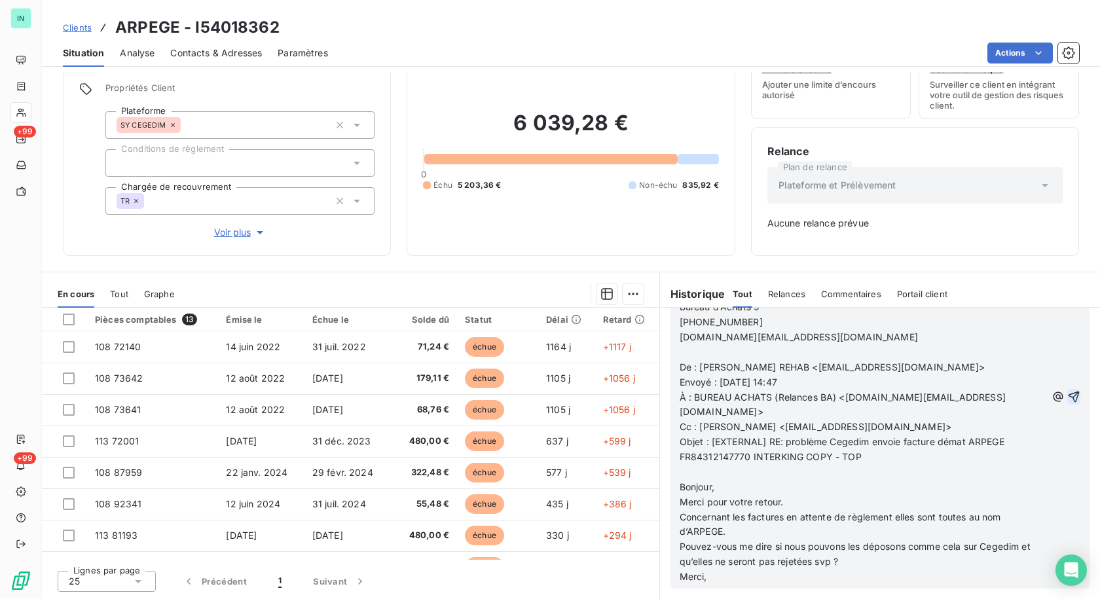
click at [1067, 403] on icon "button" at bounding box center [1073, 396] width 13 height 13
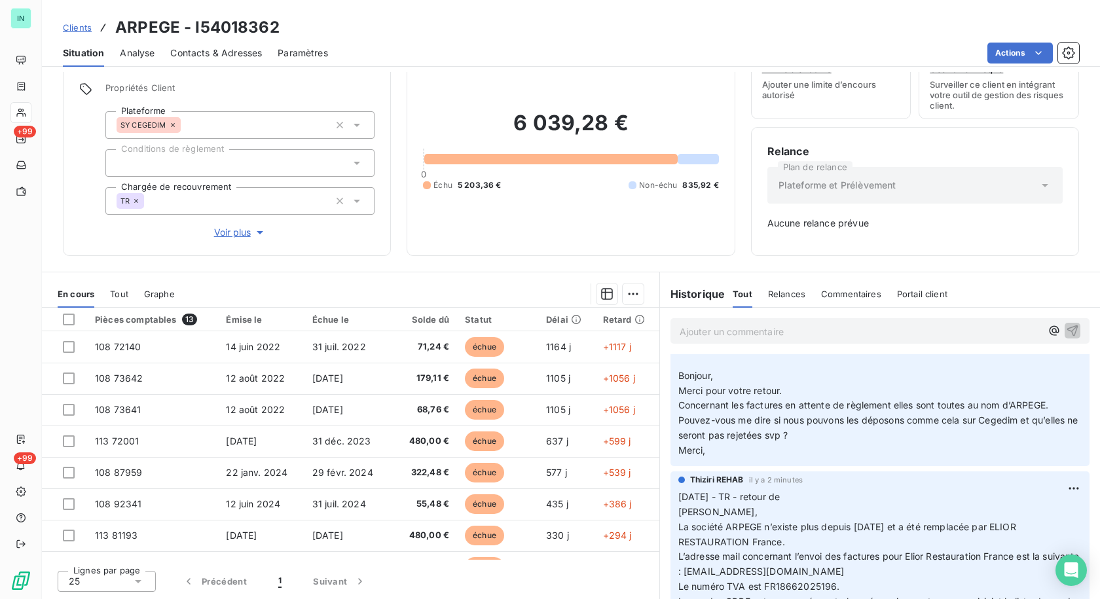
scroll to position [262, 0]
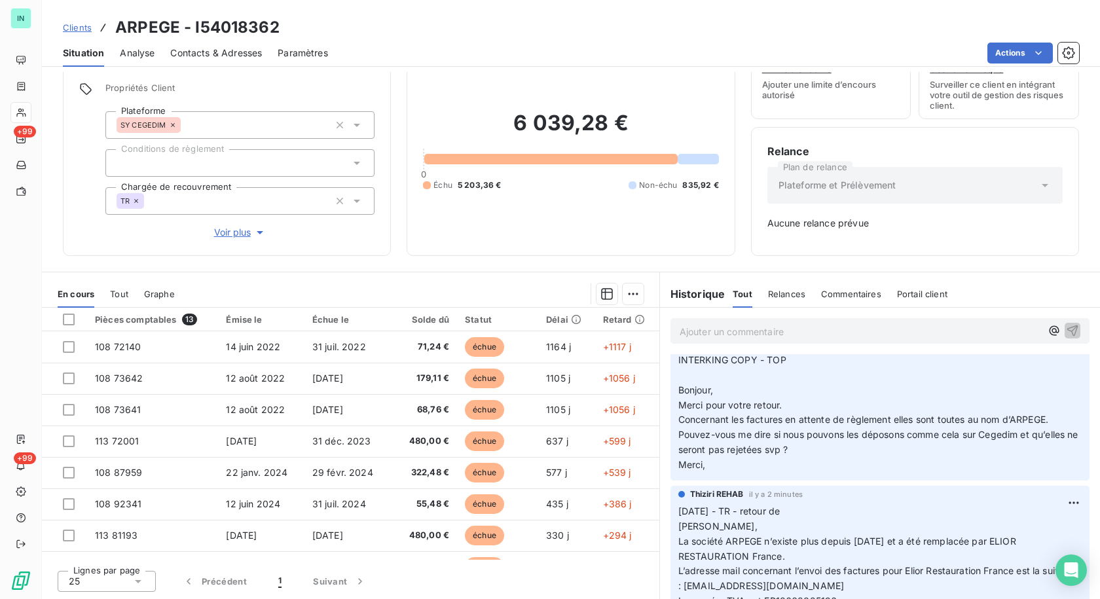
click at [812, 504] on p "[DATE] - TR - retour de Bonjour, La société ARPEGE n’existe plus depuis [DATE] …" at bounding box center [879, 609] width 403 height 210
click at [1047, 469] on html "IN +99 +99 Clients ARPEGE - I54018362 Situation Analyse Contacts & Adresses Par…" at bounding box center [550, 299] width 1100 height 599
click at [990, 494] on div "Editer" at bounding box center [1022, 501] width 73 height 21
click at [807, 504] on p "[DATE] - TR - retour de Bonjour, La société ARPEGE n’existe plus depuis [DATE] …" at bounding box center [872, 609] width 388 height 210
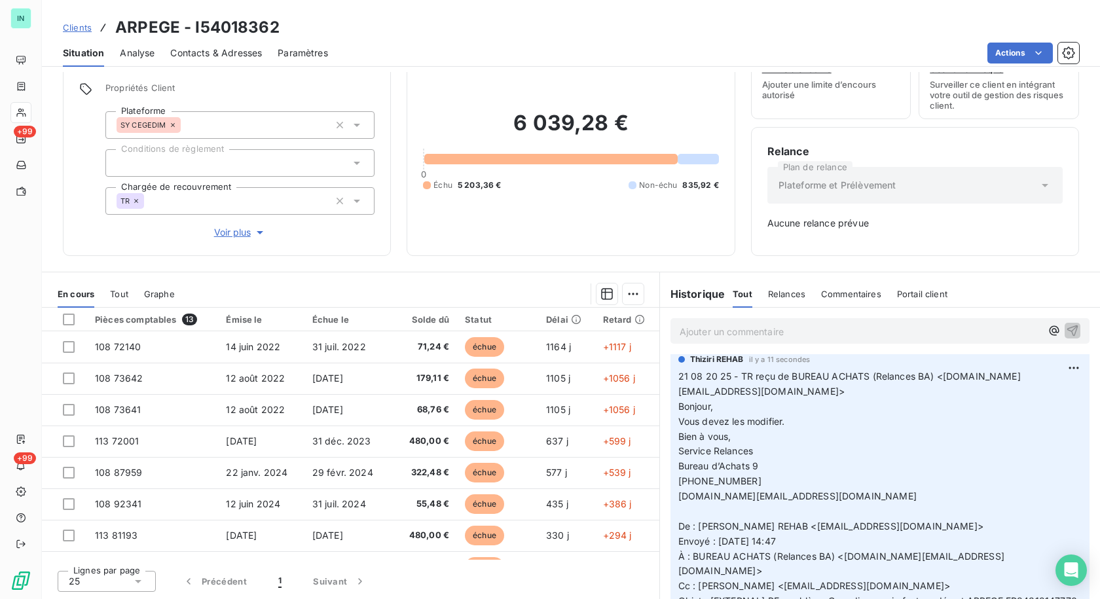
scroll to position [0, 0]
